Goal: Check status: Check status

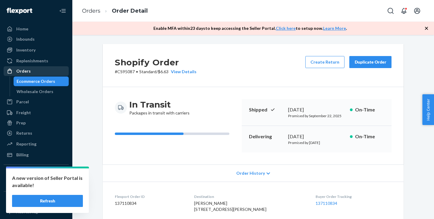
click at [29, 72] on div "Orders" at bounding box center [23, 71] width 14 height 6
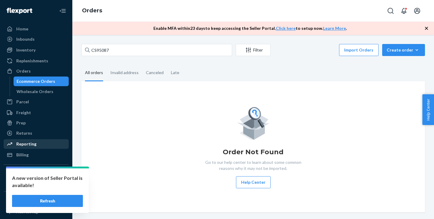
click at [34, 143] on div "Reporting" at bounding box center [26, 144] width 20 height 6
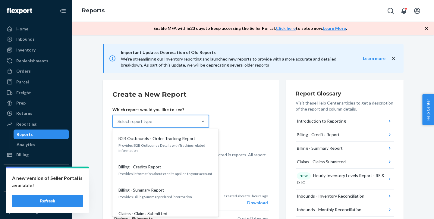
click at [141, 122] on div "Select report type" at bounding box center [135, 122] width 35 height 6
click at [118, 122] on input "option B2B Outbounds - Order Tracking Report focused, 1 of 32. 32 results avail…" at bounding box center [118, 122] width 1 height 6
type input "order"
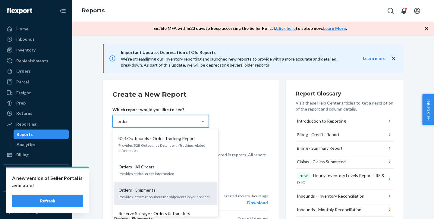
click at [151, 187] on div "Orders - Shipments Provides information about the shipments in your orders" at bounding box center [165, 193] width 97 height 18
click at [129, 125] on input "order" at bounding box center [123, 122] width 11 height 6
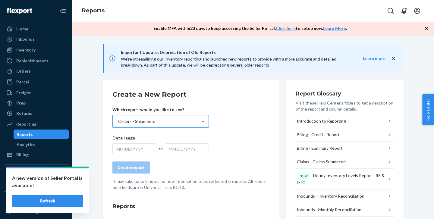
click at [137, 148] on div "MM/DD/YYYY" at bounding box center [135, 149] width 44 height 11
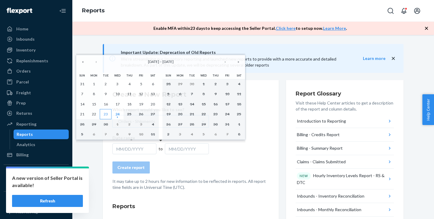
click at [104, 113] on abbr "23" at bounding box center [106, 114] width 4 height 5
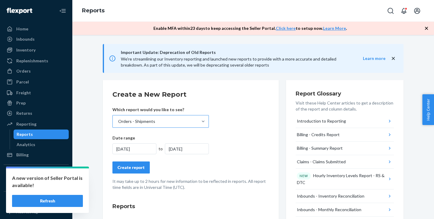
click at [133, 165] on div "Create report" at bounding box center [131, 168] width 27 height 6
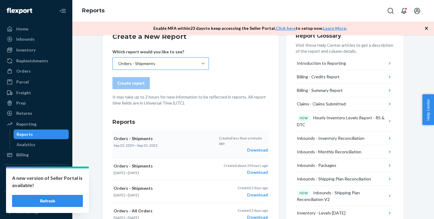
scroll to position [63, 0]
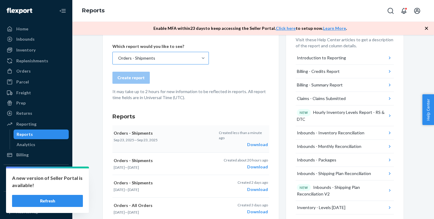
click at [253, 142] on div "Download" at bounding box center [243, 145] width 49 height 6
click at [15, 73] on div at bounding box center [12, 71] width 10 height 6
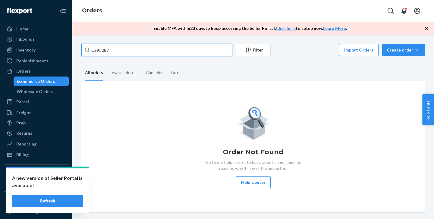
click at [106, 50] on input "CS95087" at bounding box center [156, 50] width 151 height 12
paste input "595"
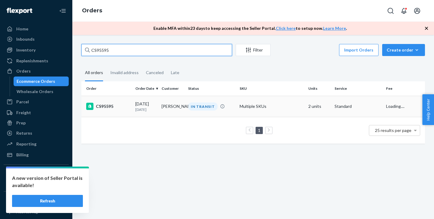
type input "CS95595"
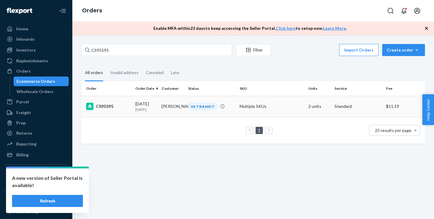
click at [122, 101] on td "CS95595" at bounding box center [107, 106] width 52 height 21
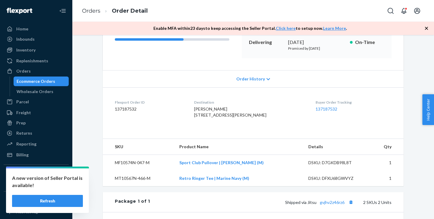
scroll to position [171, 0]
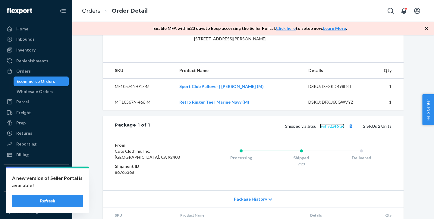
click at [335, 129] on link "gvjhv2z46rz6" at bounding box center [332, 126] width 25 height 5
click at [31, 71] on div "Orders" at bounding box center [36, 71] width 64 height 8
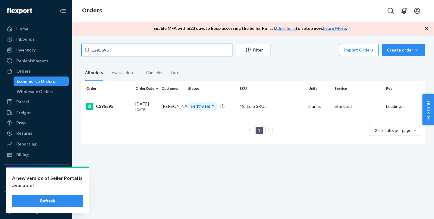
click at [120, 48] on input "CS95595" at bounding box center [156, 50] width 151 height 12
paste input "460"
type input "CS95460"
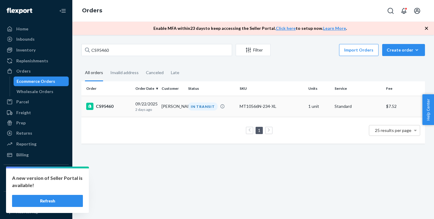
click at [120, 111] on td "CS95460" at bounding box center [107, 106] width 52 height 21
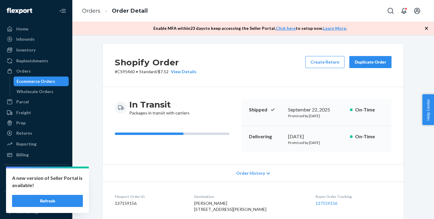
scroll to position [172, 0]
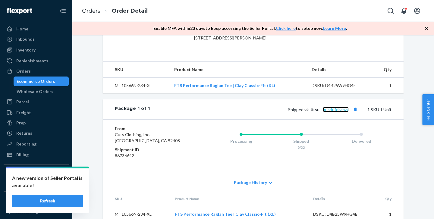
click at [339, 112] on link "bus4pfqlvmzx" at bounding box center [336, 109] width 26 height 5
click at [37, 69] on div "Orders" at bounding box center [36, 71] width 64 height 8
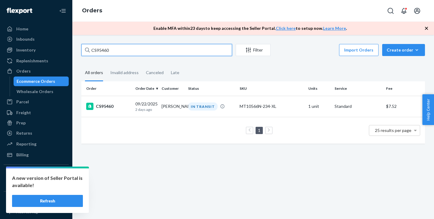
click at [130, 48] on input "CS95460" at bounding box center [156, 50] width 151 height 12
paste input "557"
type input "CS95557"
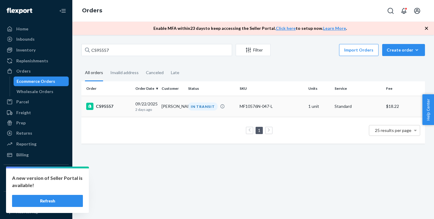
click at [125, 103] on div "CS95557" at bounding box center [108, 106] width 44 height 7
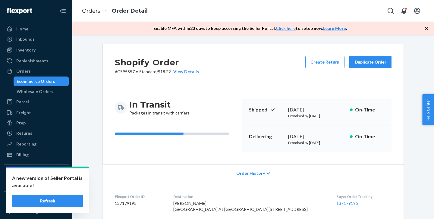
scroll to position [200, 0]
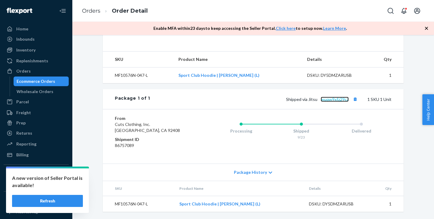
click at [332, 101] on link "wuqw9xfz29cz" at bounding box center [335, 99] width 28 height 5
click at [35, 71] on div "Orders" at bounding box center [36, 71] width 64 height 8
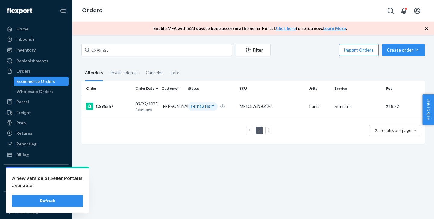
click at [114, 43] on div "CS95557 Filter Import Orders Create order Ecommerce order Removal order All ord…" at bounding box center [253, 127] width 362 height 184
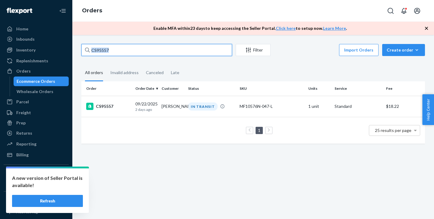
click at [114, 46] on input "CS95557" at bounding box center [156, 50] width 151 height 12
paste input "62"
type input "CS95562"
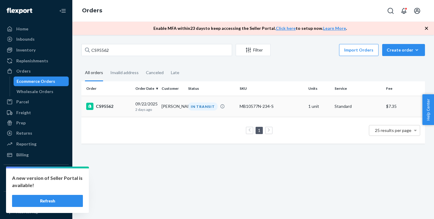
click at [116, 103] on div "CS95562" at bounding box center [108, 106] width 44 height 7
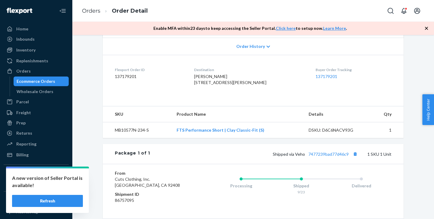
scroll to position [135, 0]
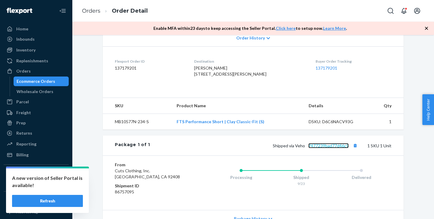
click at [340, 148] on link "7477239bad77d46c9" at bounding box center [329, 145] width 40 height 5
click at [19, 78] on div "Ecommerce Orders" at bounding box center [41, 81] width 54 height 8
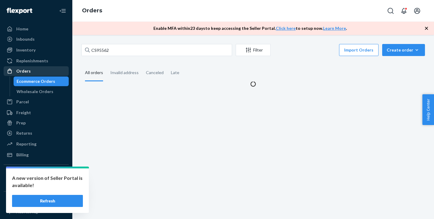
click at [19, 76] on link "Orders" at bounding box center [36, 71] width 65 height 10
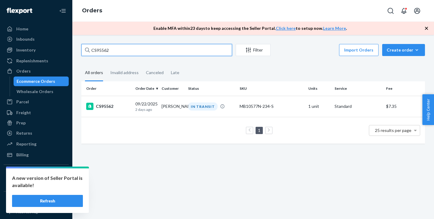
click at [133, 45] on input "CS95562" at bounding box center [156, 50] width 151 height 12
paste input "649"
type input "CS95649"
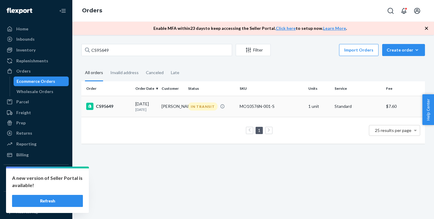
click at [117, 101] on td "CS95649" at bounding box center [107, 106] width 52 height 21
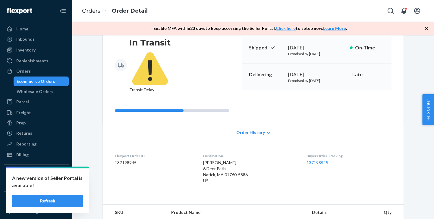
scroll to position [167, 0]
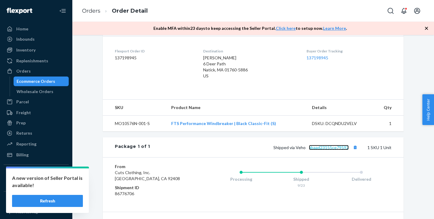
click at [336, 145] on link "abaad23155ce79592" at bounding box center [329, 147] width 40 height 5
click at [23, 76] on div "Orders Ecommerce Orders Wholesale Orders" at bounding box center [36, 81] width 65 height 30
click at [25, 68] on div "Orders" at bounding box center [23, 71] width 14 height 6
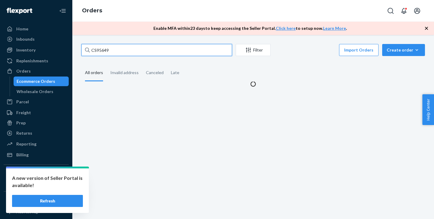
click at [131, 44] on input "CS95649" at bounding box center [156, 50] width 151 height 12
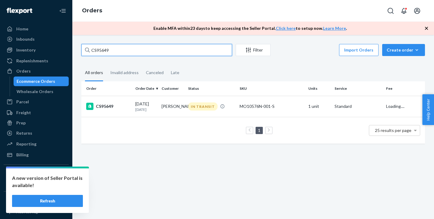
click at [131, 44] on input "CS95649" at bounding box center [156, 50] width 151 height 12
paste input "77"
type input "CS95677"
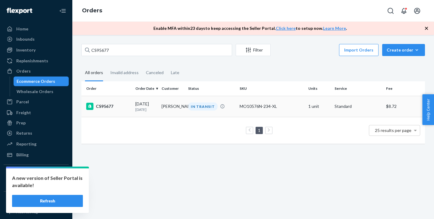
click at [119, 106] on div "CS95677" at bounding box center [108, 106] width 44 height 7
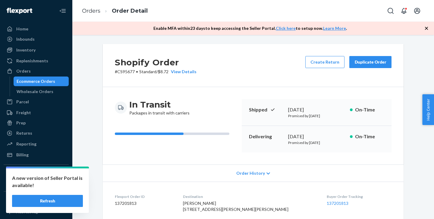
scroll to position [194, 0]
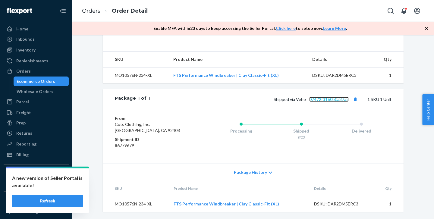
click at [337, 97] on link "07472f3160b0a37a5" at bounding box center [330, 99] width 40 height 5
click at [37, 73] on div "Orders" at bounding box center [36, 71] width 64 height 8
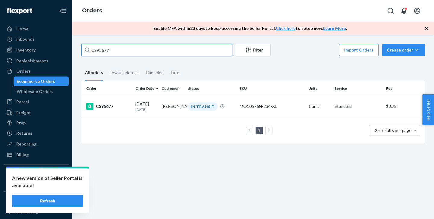
click at [135, 51] on input "CS95677" at bounding box center [156, 50] width 151 height 12
paste input "94"
type input "CS95694"
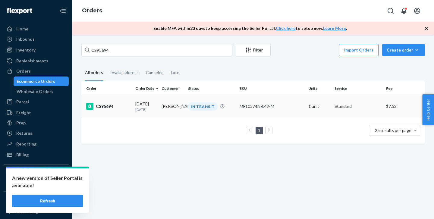
click at [119, 103] on td "CS95694" at bounding box center [107, 106] width 52 height 21
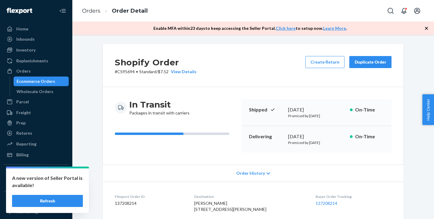
scroll to position [194, 0]
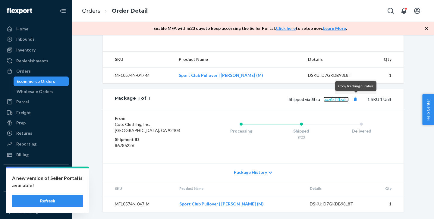
click at [344, 98] on link "huz6xt8fza5a" at bounding box center [336, 99] width 25 height 5
